Goal: Book appointment/travel/reservation

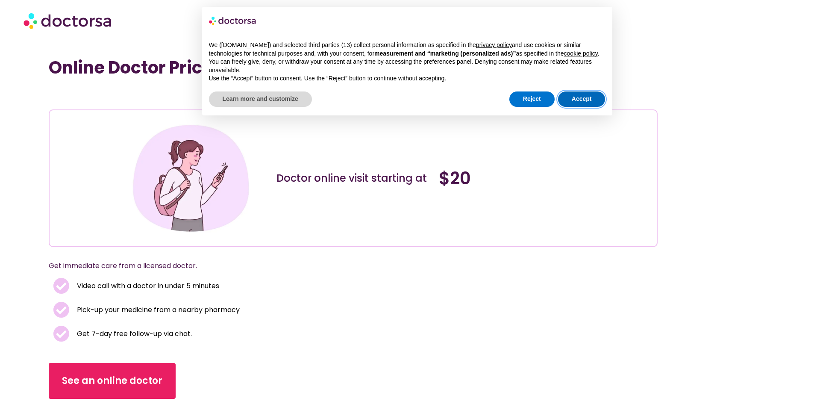
click at [565, 101] on button "Accept" at bounding box center [581, 98] width 47 height 15
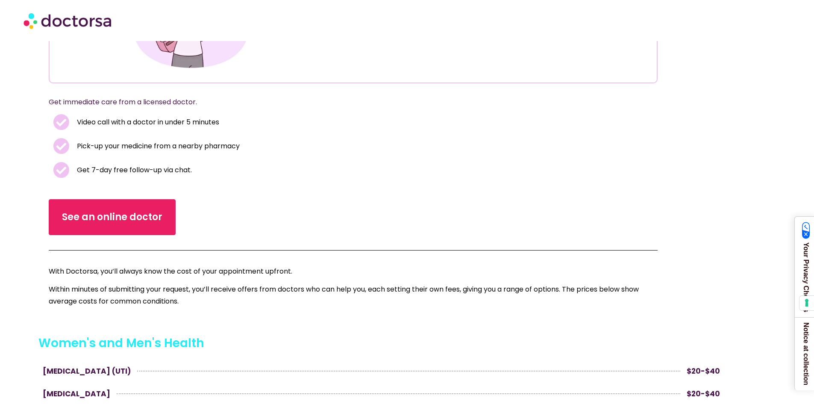
scroll to position [171, 0]
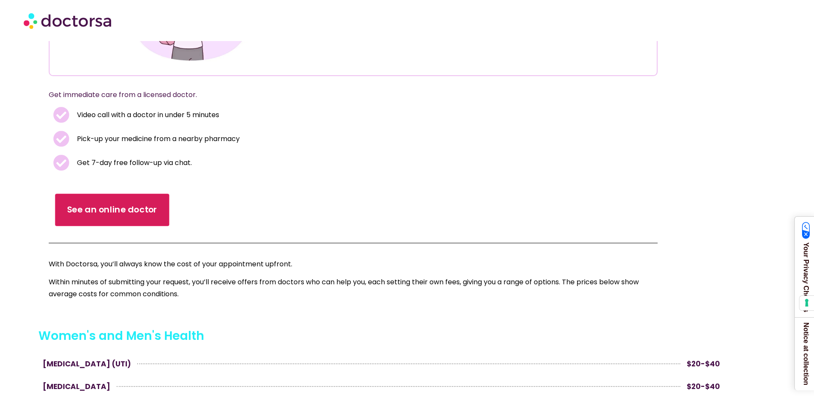
click at [142, 208] on span "See an online doctor" at bounding box center [112, 210] width 91 height 12
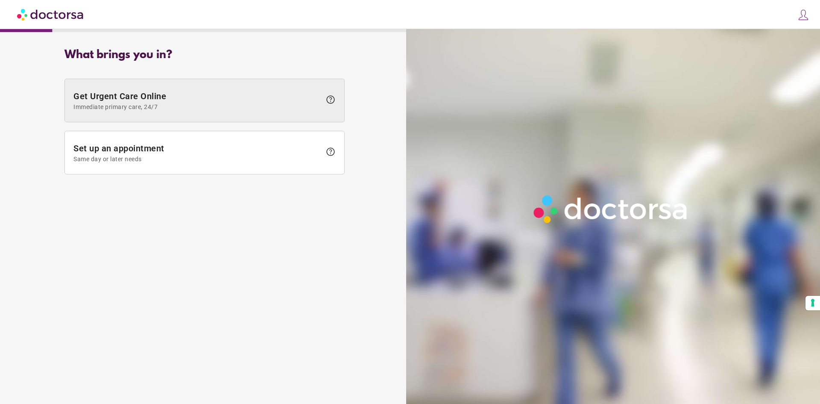
click at [203, 105] on span "Immediate primary care, 24/7" at bounding box center [197, 106] width 248 height 7
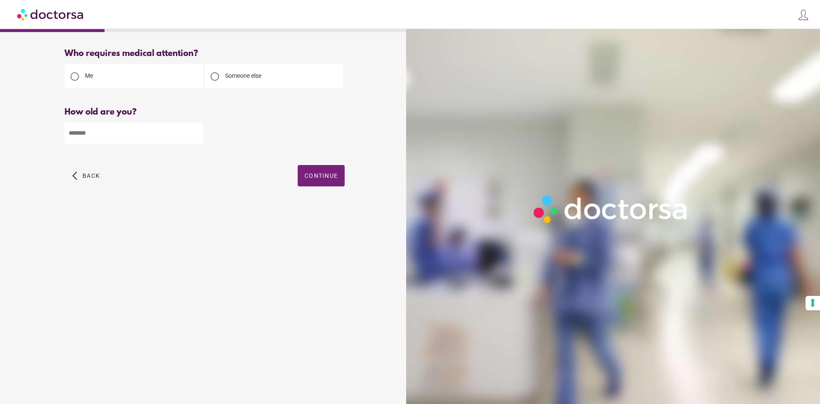
click at [148, 141] on input "number" at bounding box center [133, 133] width 139 height 21
type input "**"
click at [326, 172] on span "button" at bounding box center [321, 175] width 47 height 21
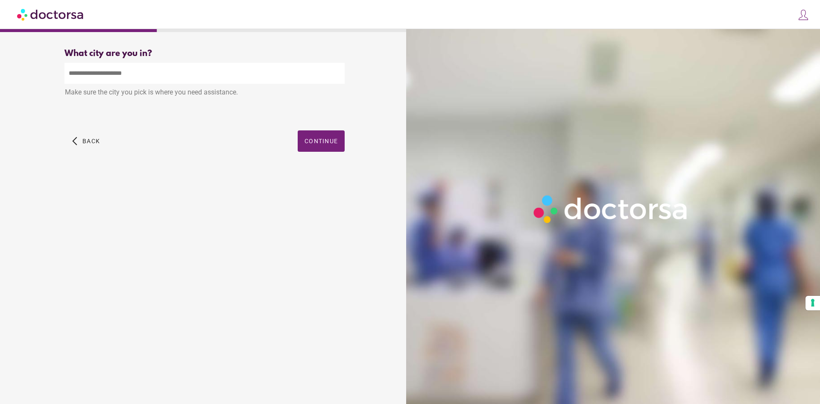
click at [219, 81] on input "text" at bounding box center [204, 73] width 280 height 21
click at [308, 143] on span "Continue" at bounding box center [321, 141] width 33 height 7
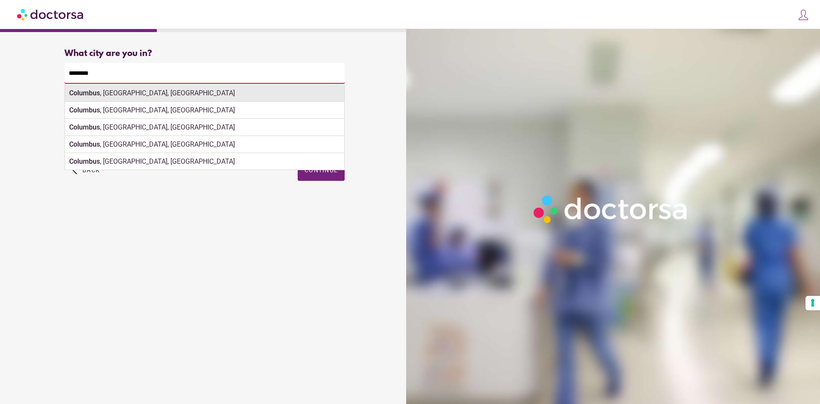
click at [222, 95] on div "[GEOGRAPHIC_DATA] , [GEOGRAPHIC_DATA], [GEOGRAPHIC_DATA]" at bounding box center [204, 93] width 279 height 17
type input "**********"
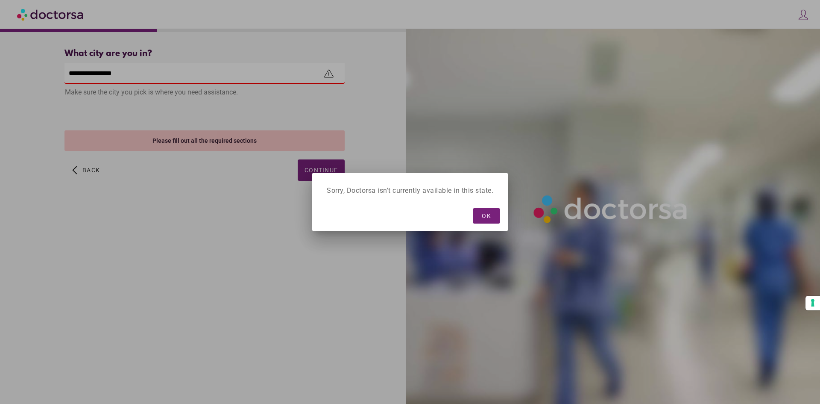
click at [315, 176] on div "Sorry, Doctorsa isn't currently available in this state. OK" at bounding box center [410, 202] width 196 height 59
click at [483, 216] on span "OK" at bounding box center [486, 215] width 9 height 7
